Goal: Task Accomplishment & Management: Manage account settings

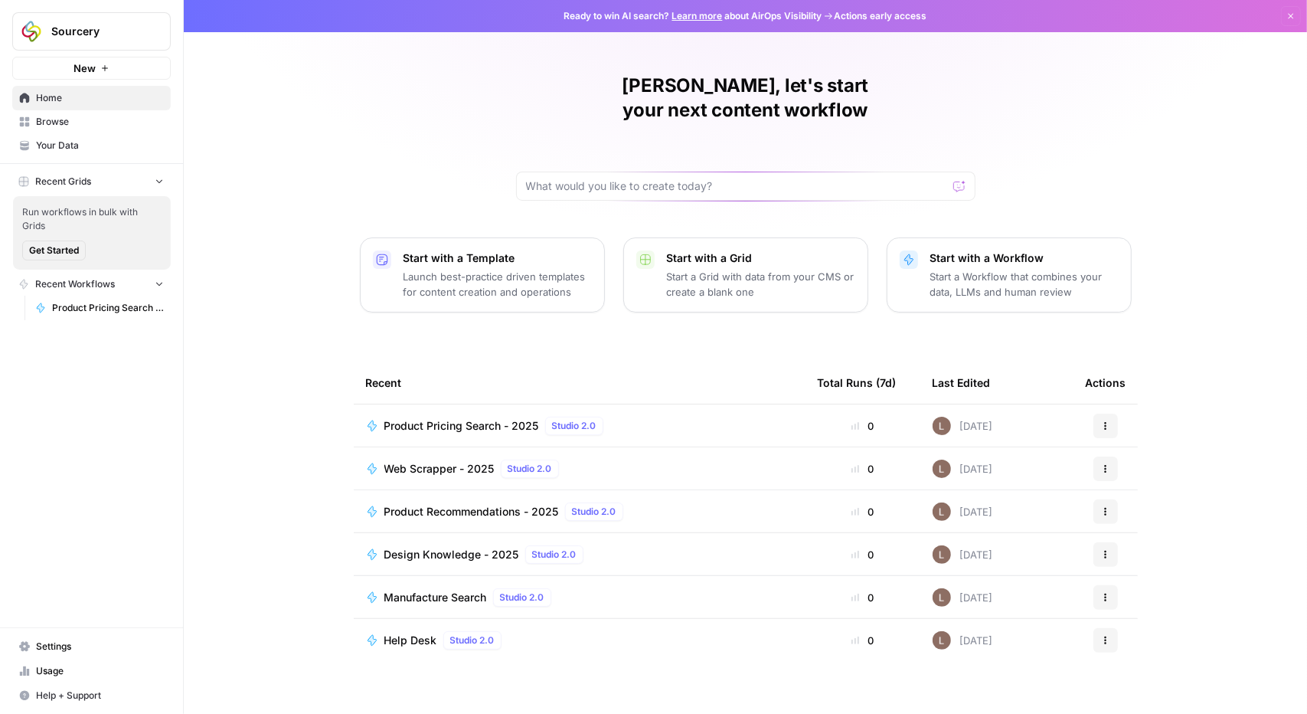
click at [54, 144] on span "Your Data" at bounding box center [100, 146] width 128 height 14
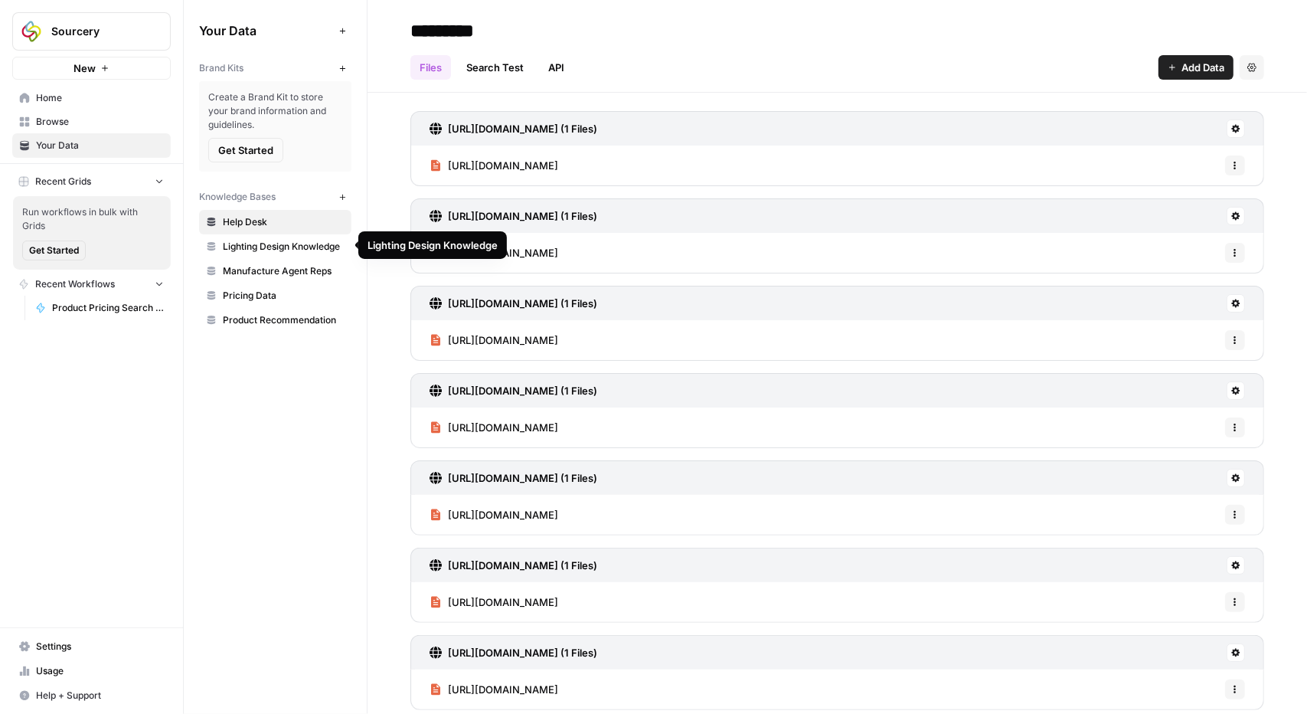
click at [270, 324] on span "Product Recommendation" at bounding box center [284, 320] width 122 height 14
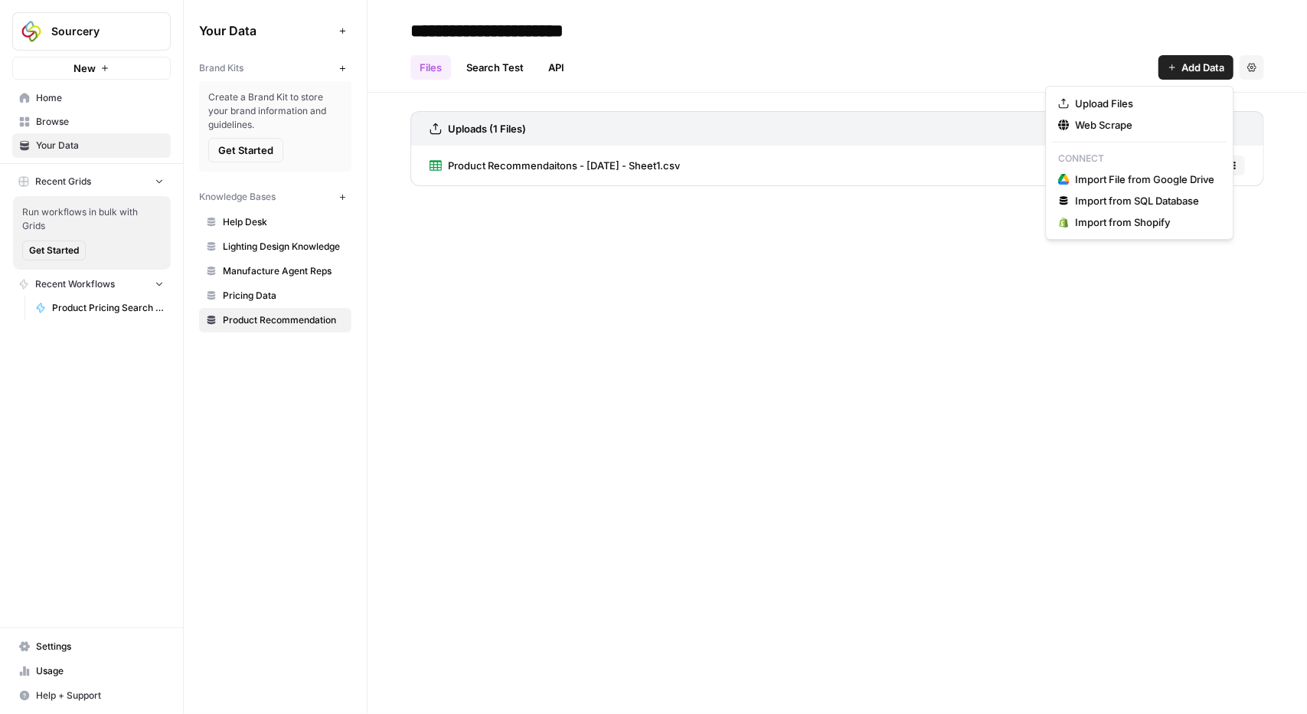
click at [1179, 67] on button "Add Data" at bounding box center [1196, 67] width 75 height 25
click at [1150, 111] on button "Upload Files" at bounding box center [1139, 103] width 175 height 21
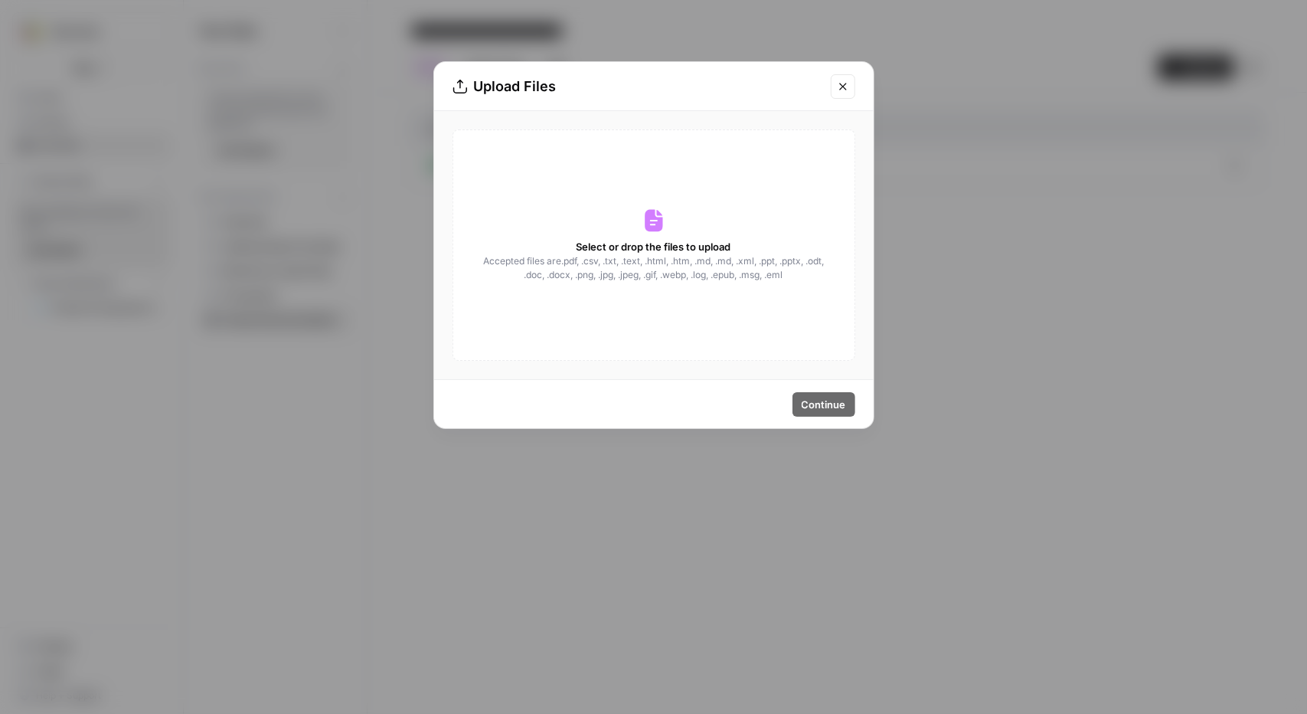
click at [610, 250] on span "Select or drop the files to upload" at bounding box center [654, 246] width 155 height 15
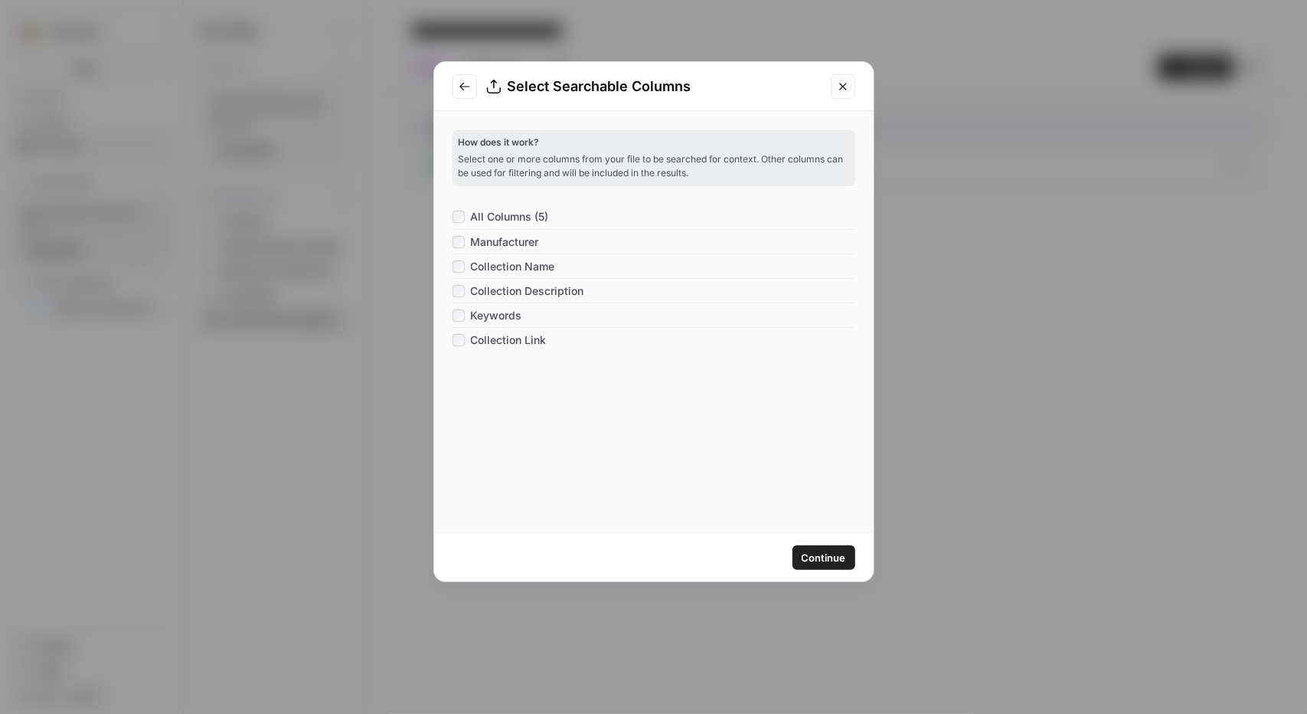
click at [834, 552] on span "Continue" at bounding box center [824, 557] width 44 height 15
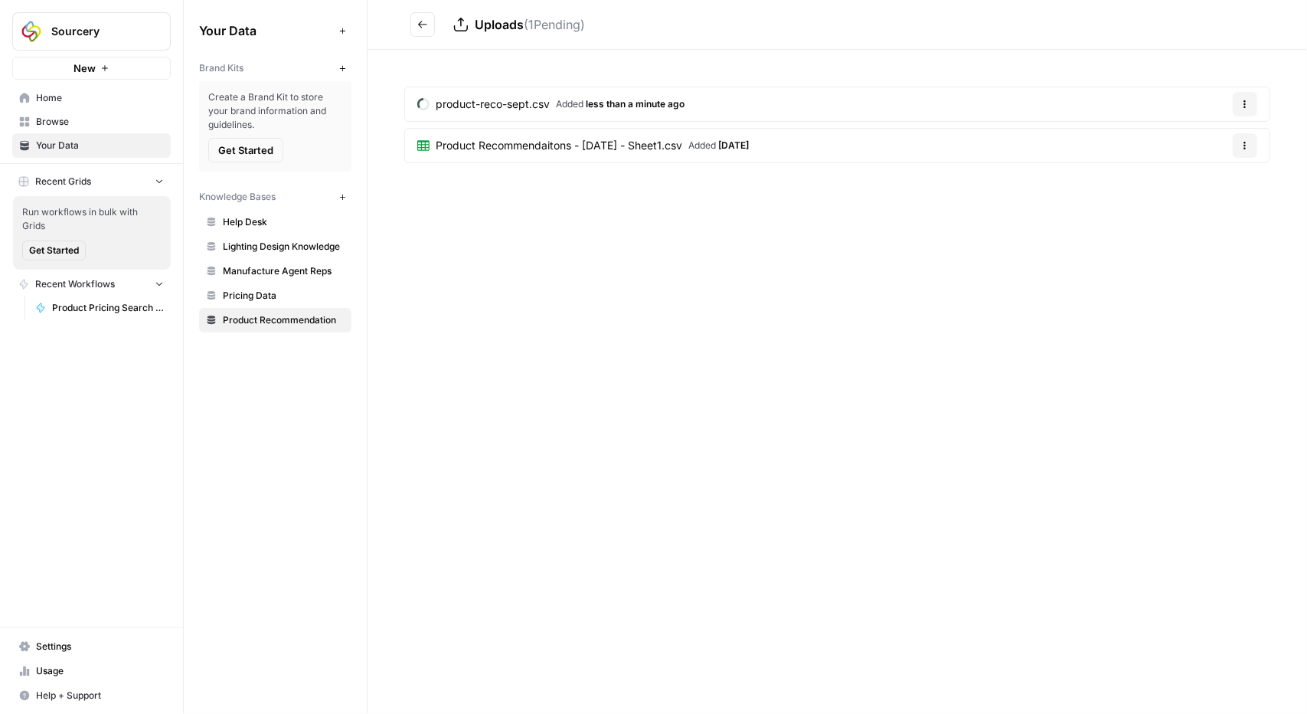
click at [749, 145] on span "[DATE]" at bounding box center [733, 144] width 31 height 11
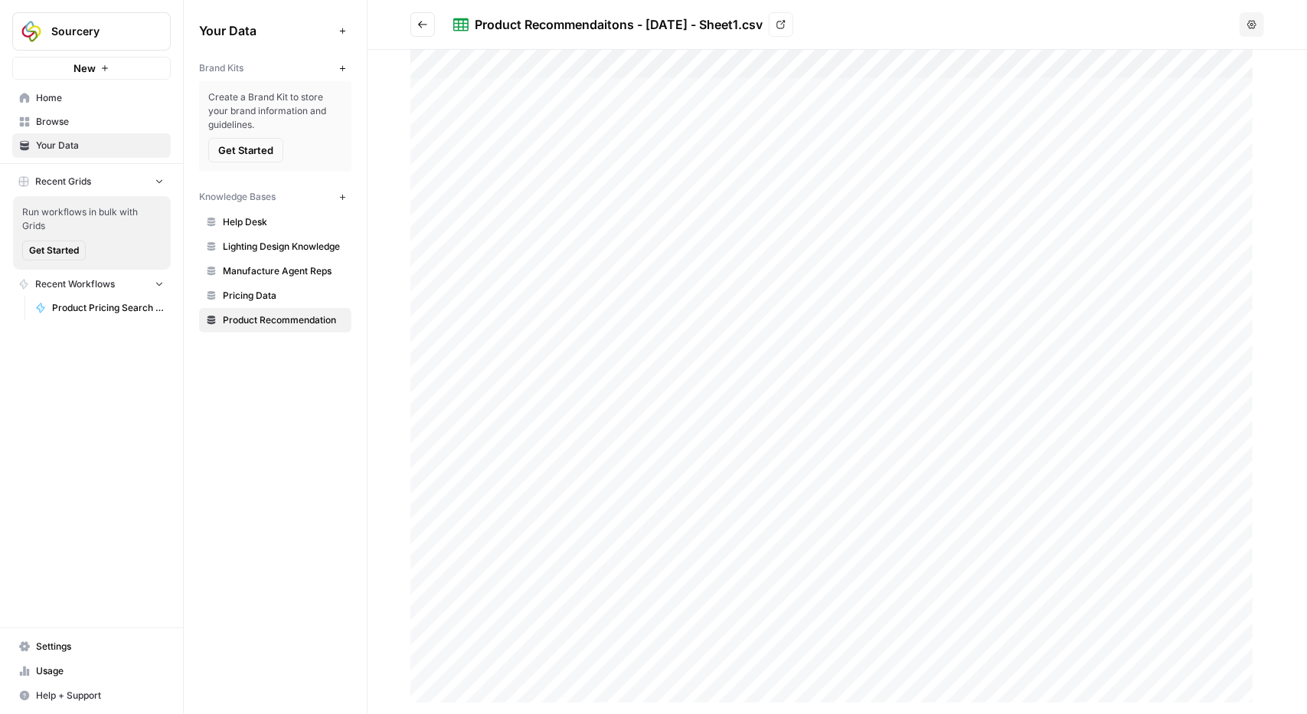
click at [786, 23] on icon at bounding box center [780, 24] width 9 height 9
click at [266, 315] on span "Product Recommendation" at bounding box center [284, 320] width 122 height 14
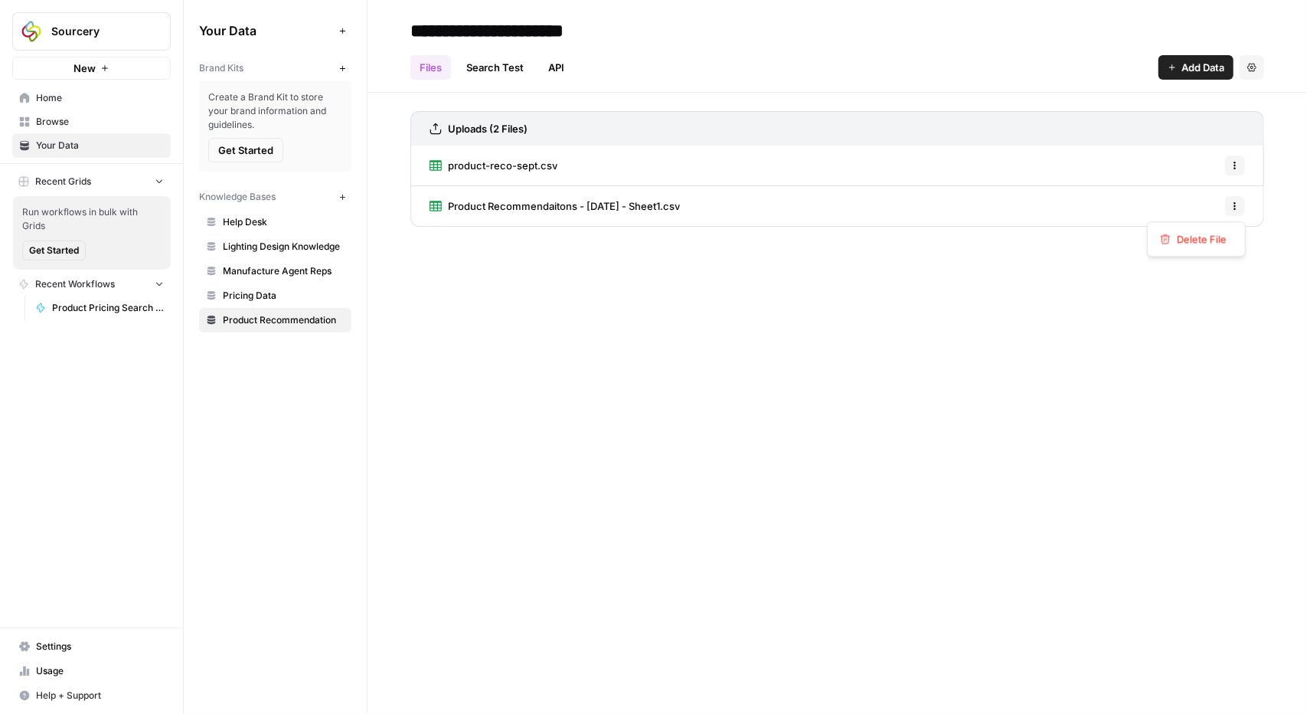
click at [1238, 203] on icon "button" at bounding box center [1235, 205] width 9 height 9
click at [1214, 238] on span "Delete File" at bounding box center [1202, 238] width 50 height 15
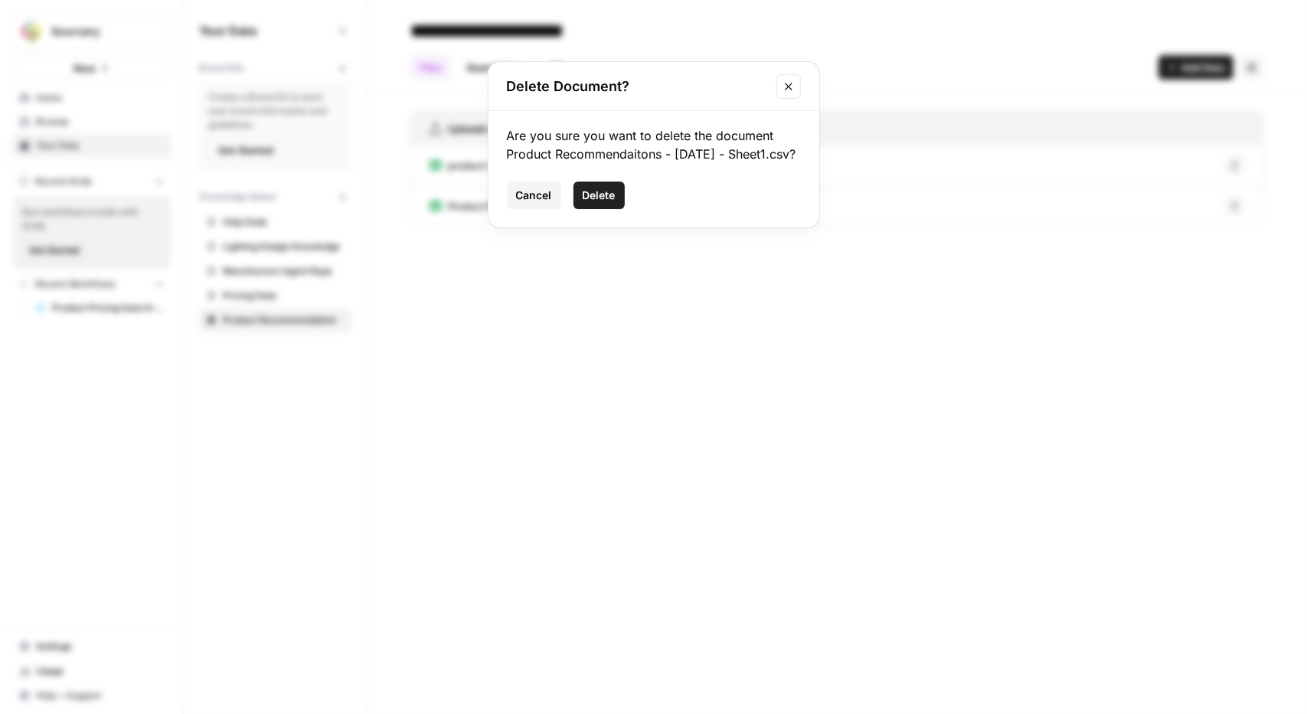
click at [600, 203] on span "Delete" at bounding box center [599, 195] width 33 height 15
